Goal: Navigation & Orientation: Find specific page/section

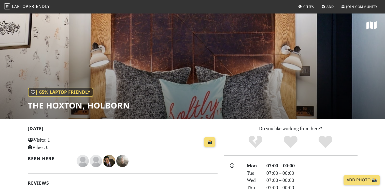
click at [27, 11] on link "Laptop Friendly" at bounding box center [27, 6] width 46 height 9
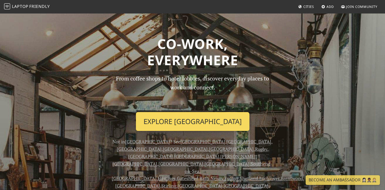
click at [179, 127] on link "Explore London" at bounding box center [192, 121] width 113 height 19
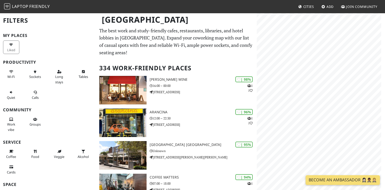
scroll to position [21, 0]
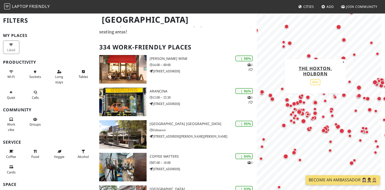
drag, startPoint x: 281, startPoint y: 106, endPoint x: 314, endPoint y: 104, distance: 32.6
click at [314, 104] on div "Map marker" at bounding box center [315, 102] width 5 height 5
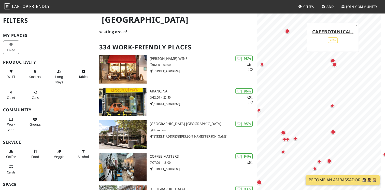
click at [331, 60] on div "Map marker" at bounding box center [332, 60] width 5 height 5
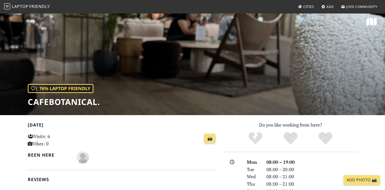
scroll to position [3, 0]
